Goal: Task Accomplishment & Management: Use online tool/utility

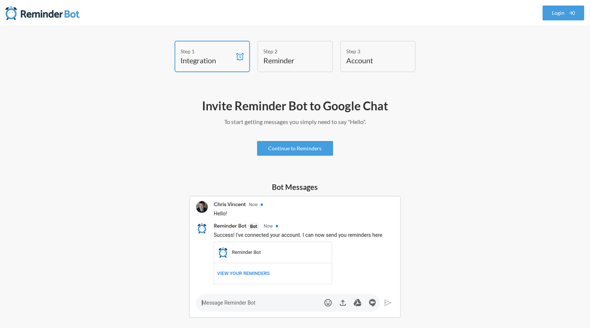
click at [306, 58] on h4 "Reminder" at bounding box center [290, 60] width 52 height 10
click at [358, 62] on h4 "Account" at bounding box center [373, 60] width 52 height 10
click at [298, 141] on link "Continue to Reminders" at bounding box center [295, 148] width 76 height 15
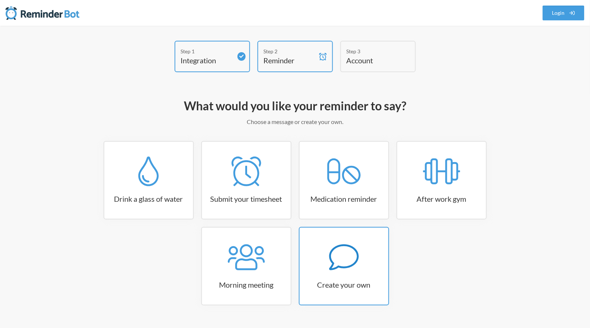
click at [341, 282] on h3 "Create your own" at bounding box center [344, 284] width 89 height 10
select select "07:30:00"
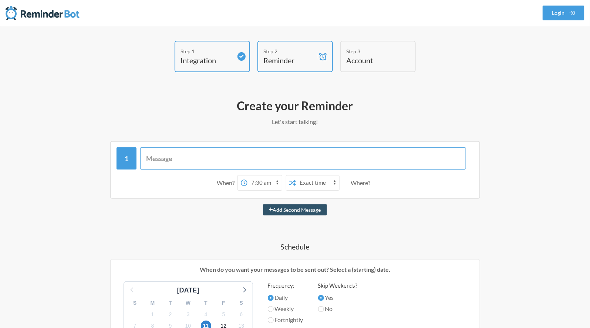
click at [183, 160] on input "text" at bounding box center [303, 158] width 326 height 22
type input "F"
click at [278, 180] on select "12:00 am 12:15 am 12:30 am 12:45 am 1:00 am 1:15 am 1:30 am 1:45 am 2:00 am 2:1…" at bounding box center [265, 182] width 34 height 15
click at [248, 175] on select "12:00 am 12:15 am 12:30 am 12:45 am 1:00 am 1:15 am 1:30 am 1:45 am 2:00 am 2:1…" at bounding box center [265, 182] width 34 height 15
click at [326, 183] on select "Exact time Random time" at bounding box center [317, 182] width 43 height 15
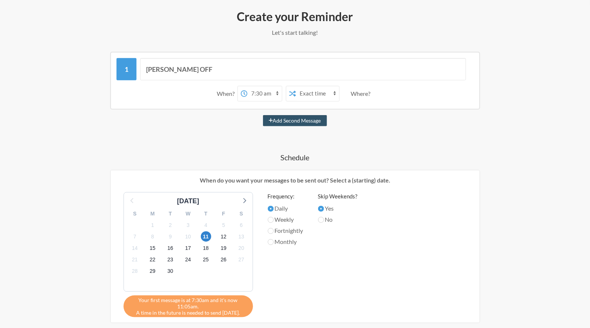
scroll to position [90, 0]
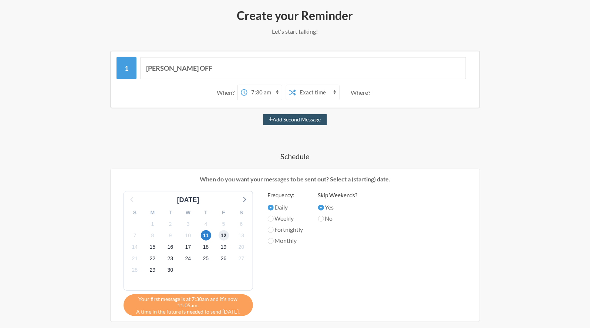
click at [223, 233] on span "12" at bounding box center [224, 235] width 10 height 10
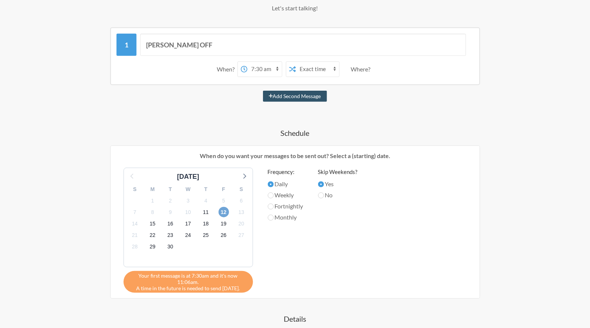
scroll to position [91, 0]
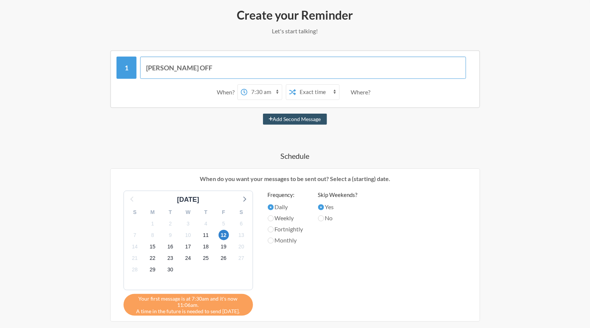
drag, startPoint x: 168, startPoint y: 67, endPoint x: 145, endPoint y: 68, distance: 23.0
click at [145, 68] on input "[PERSON_NAME] OFF" at bounding box center [303, 68] width 326 height 22
click at [148, 68] on input "OFF" at bounding box center [303, 68] width 326 height 22
click at [160, 64] on input "OFF" at bounding box center [303, 68] width 326 height 22
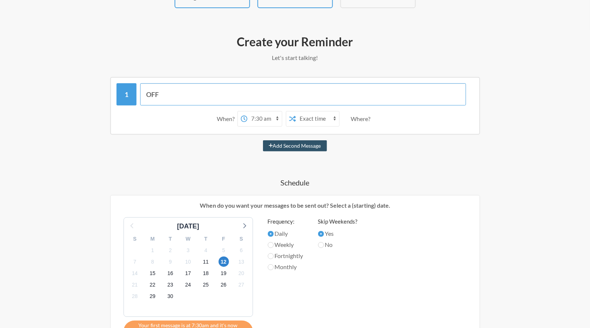
scroll to position [0, 0]
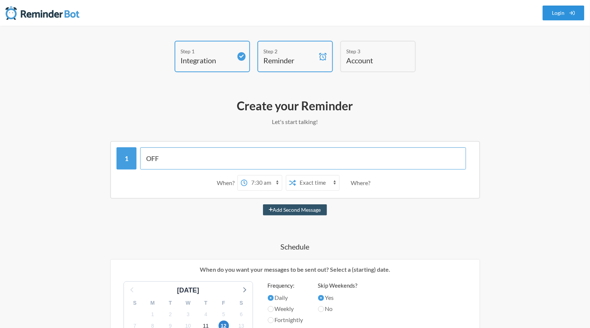
type input "OFF"
click at [556, 19] on link "Login" at bounding box center [564, 13] width 42 height 15
